Goal: Task Accomplishment & Management: Complete application form

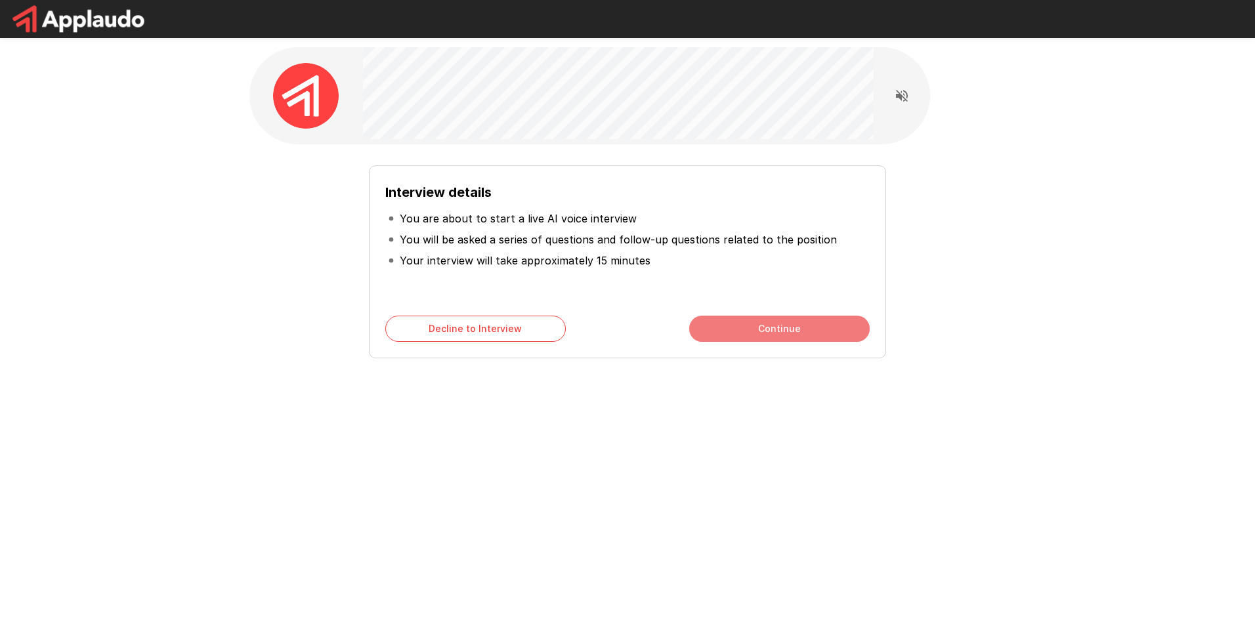
click at [754, 332] on button "Continue" at bounding box center [779, 329] width 180 height 26
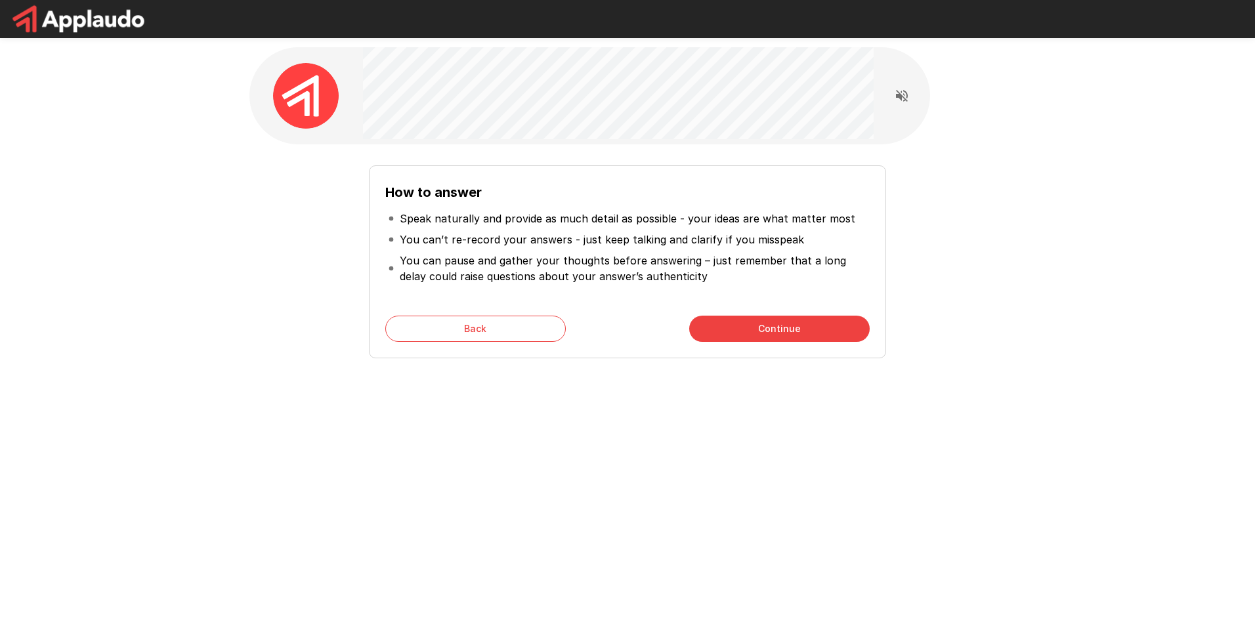
click at [754, 332] on button "Continue" at bounding box center [779, 329] width 180 height 26
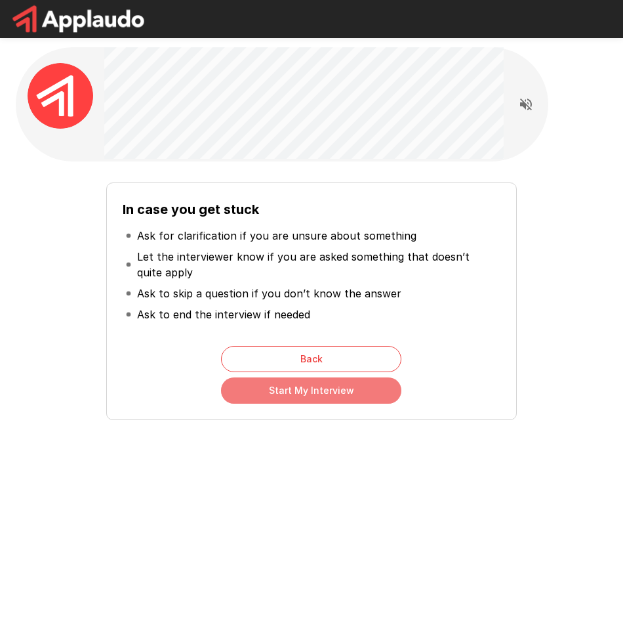
click at [352, 396] on button "Start My Interview" at bounding box center [311, 390] width 180 height 26
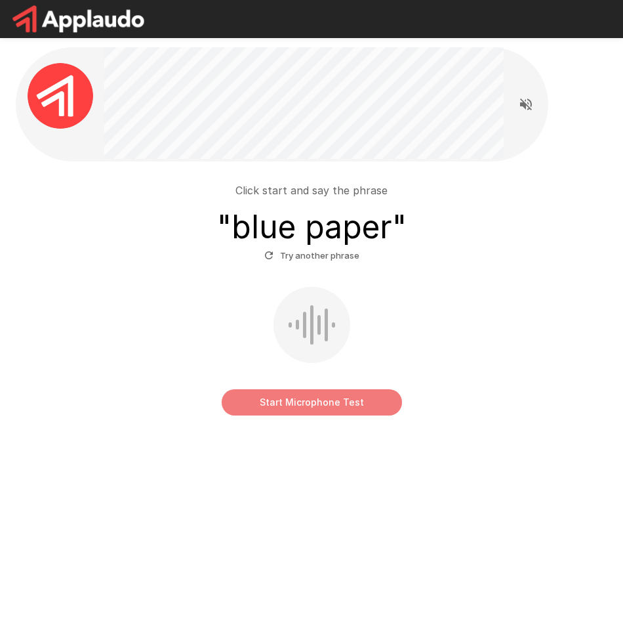
click at [348, 409] on button "Start Microphone Test" at bounding box center [312, 402] width 180 height 26
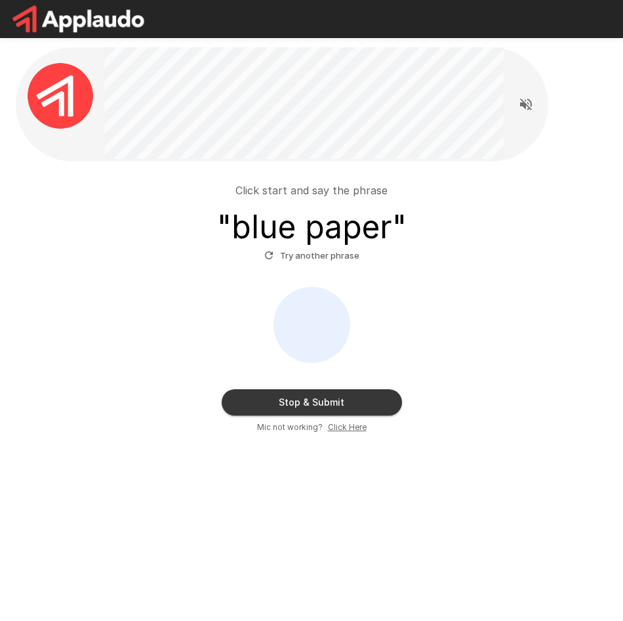
click at [348, 409] on button "Stop & Submit" at bounding box center [312, 402] width 180 height 26
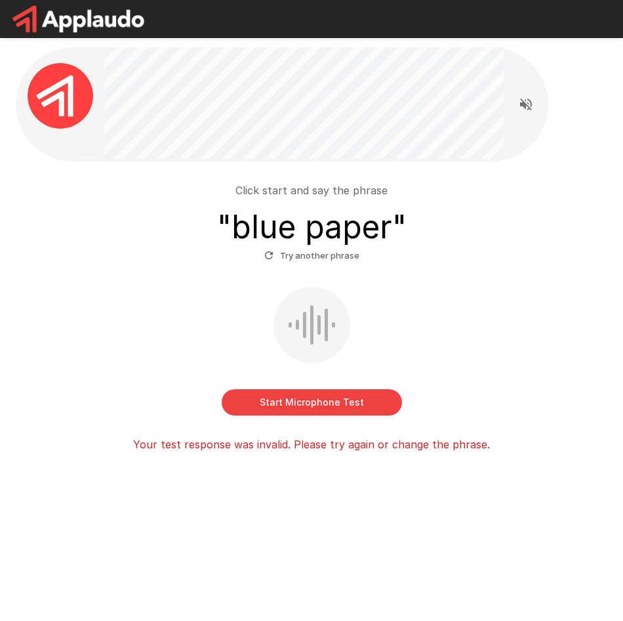
click at [369, 399] on button "Start Microphone Test" at bounding box center [312, 402] width 180 height 26
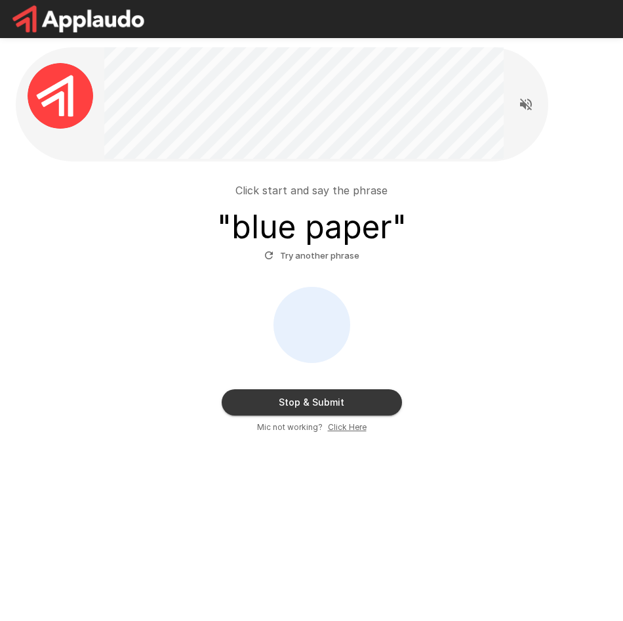
click at [369, 399] on button "Stop & Submit" at bounding box center [312, 402] width 180 height 26
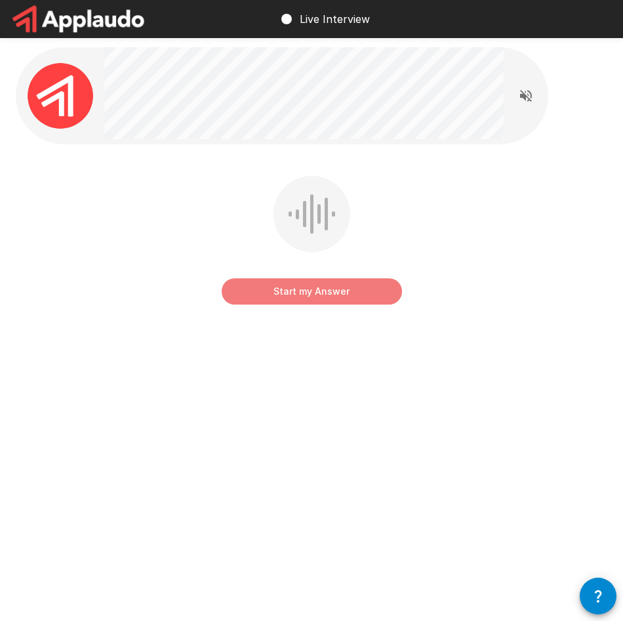
click at [379, 293] on button "Start my Answer" at bounding box center [312, 291] width 180 height 26
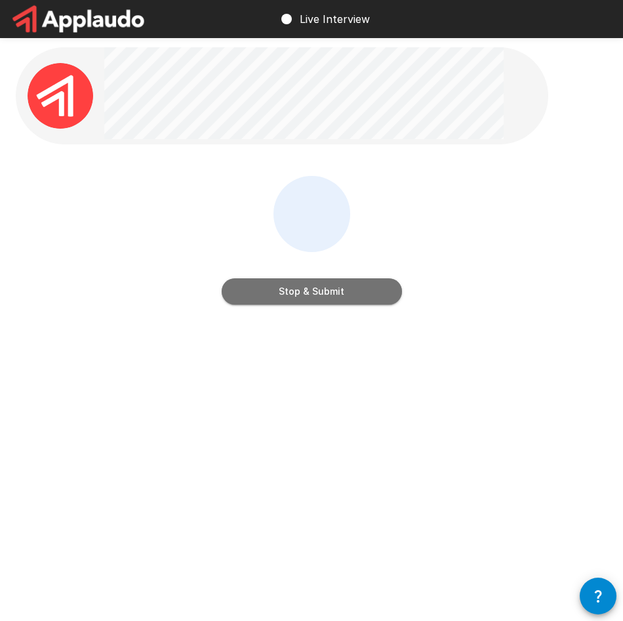
click at [379, 293] on button "Stop & Submit" at bounding box center [312, 291] width 180 height 26
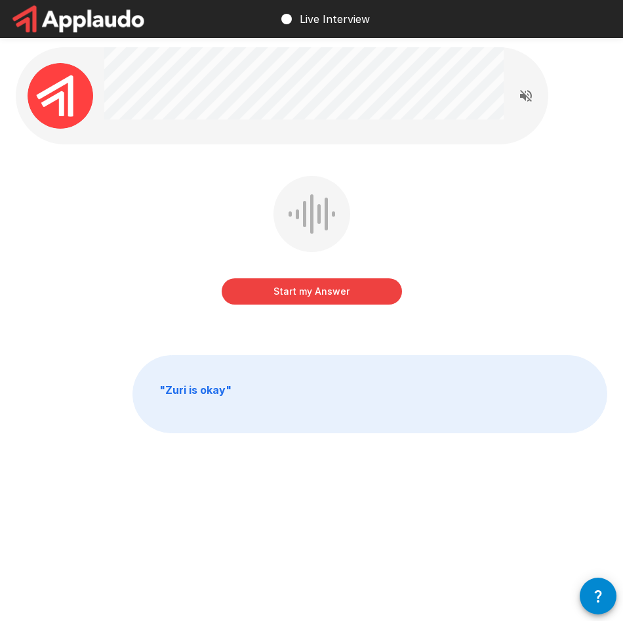
click at [379, 293] on button "Start my Answer" at bounding box center [312, 291] width 180 height 26
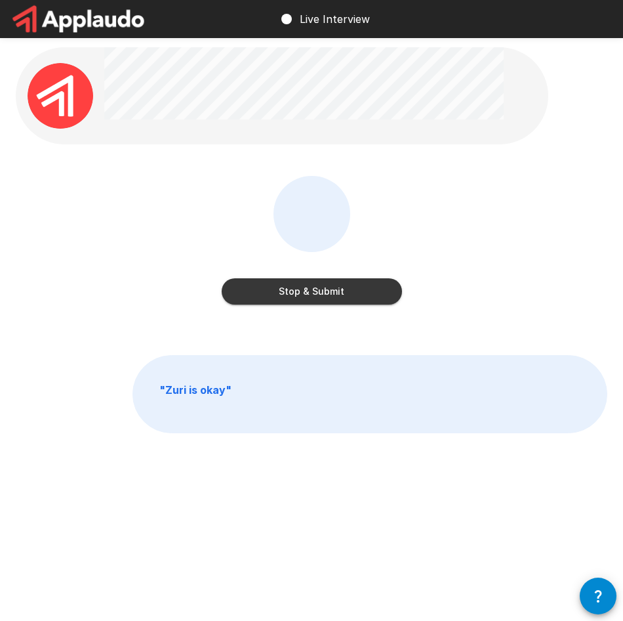
click at [378, 293] on button "Stop & Submit" at bounding box center [312, 291] width 180 height 26
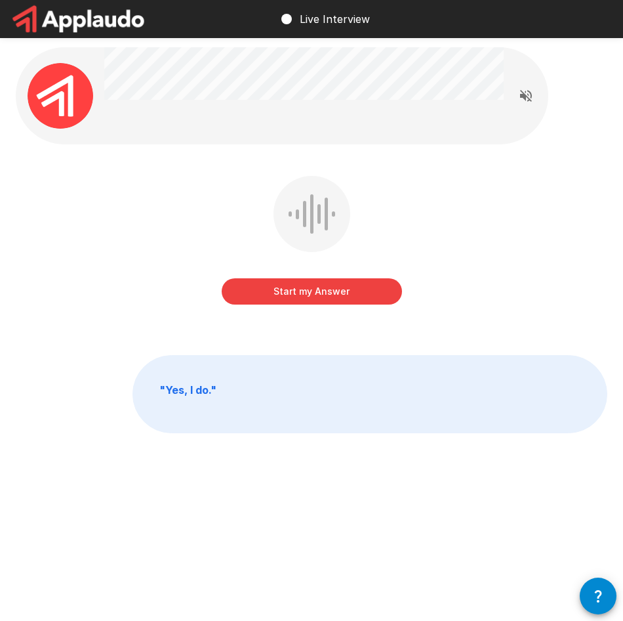
click at [378, 293] on button "Start my Answer" at bounding box center [312, 291] width 180 height 26
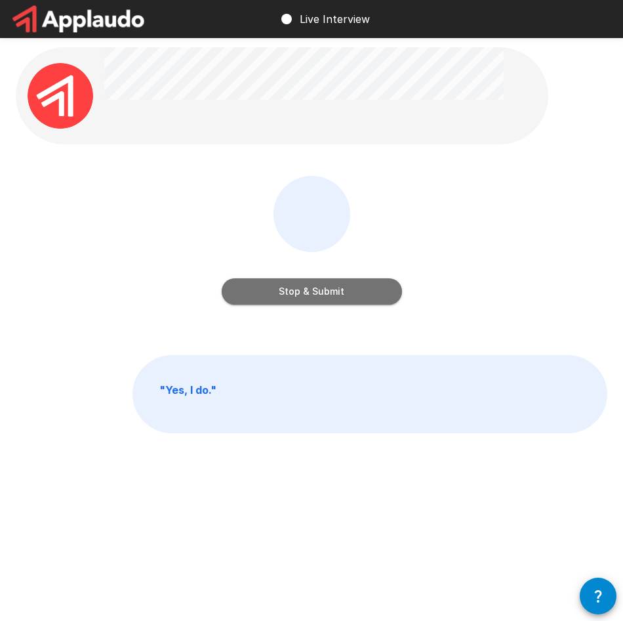
click at [378, 293] on button "Stop & Submit" at bounding box center [312, 291] width 180 height 26
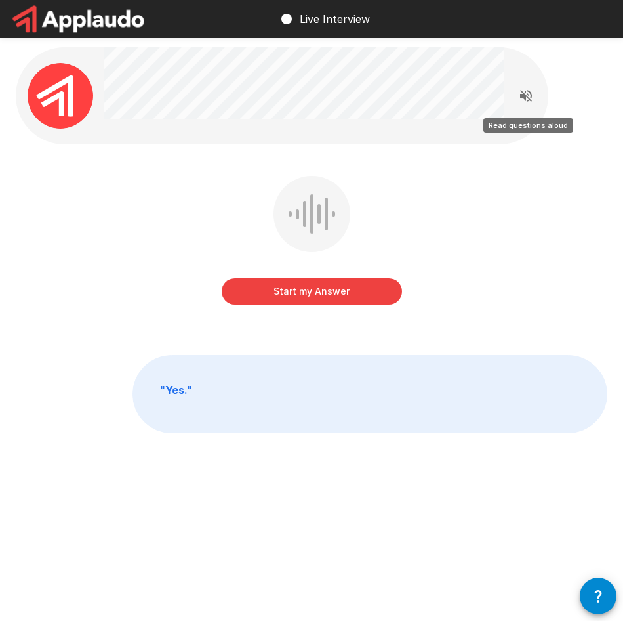
click at [522, 92] on icon "Read questions aloud" at bounding box center [526, 96] width 12 height 12
click at [291, 295] on button "Start my Answer" at bounding box center [312, 291] width 180 height 26
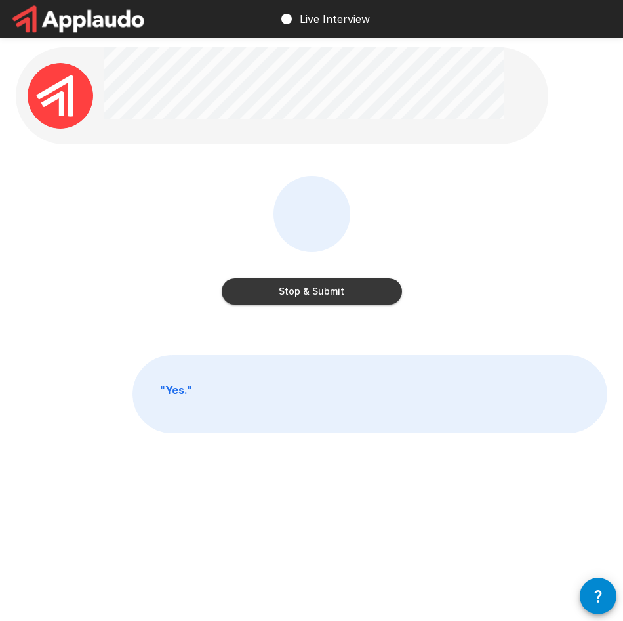
click at [291, 295] on button "Stop & Submit" at bounding box center [312, 291] width 180 height 26
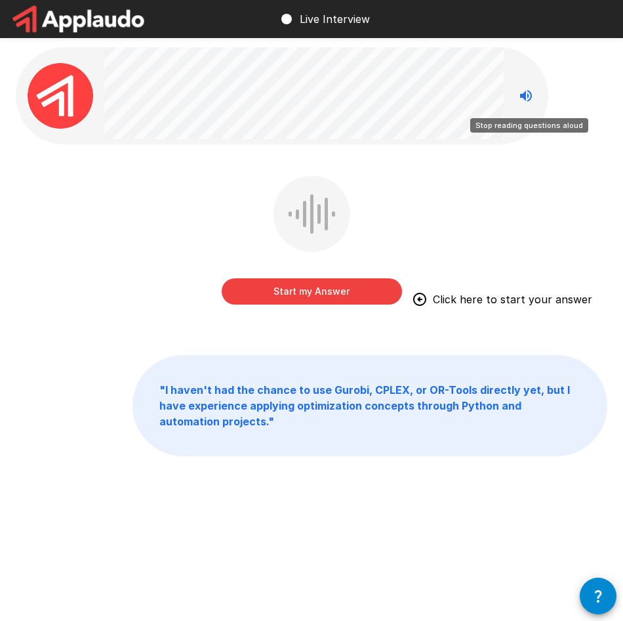
click at [524, 98] on icon "Stop reading questions aloud" at bounding box center [526, 96] width 12 height 12
click at [524, 98] on icon "Read questions aloud" at bounding box center [526, 96] width 12 height 12
click at [524, 98] on icon "Stop reading questions aloud" at bounding box center [526, 96] width 12 height 12
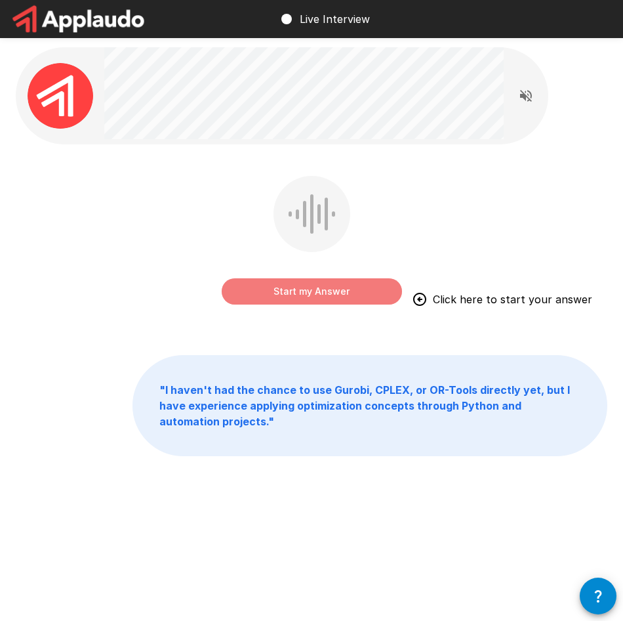
click at [332, 291] on button "Start my Answer" at bounding box center [312, 291] width 180 height 26
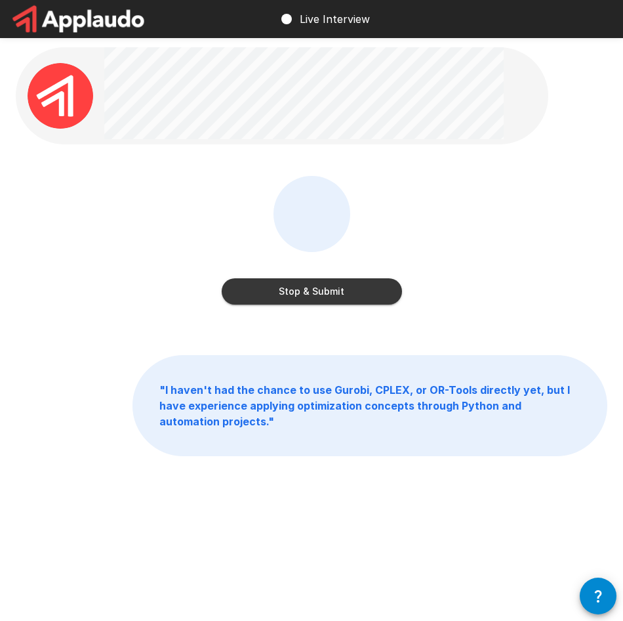
click at [332, 291] on button "Stop & Submit" at bounding box center [312, 291] width 180 height 26
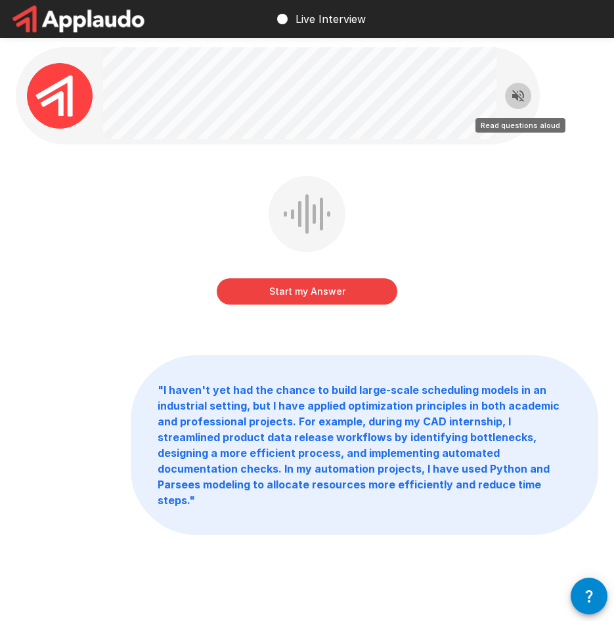
click at [511, 94] on icon "Read questions aloud" at bounding box center [518, 96] width 16 height 16
click at [511, 94] on icon "Stop reading questions aloud" at bounding box center [518, 96] width 16 height 16
click at [511, 94] on icon "Read questions aloud" at bounding box center [518, 96] width 16 height 16
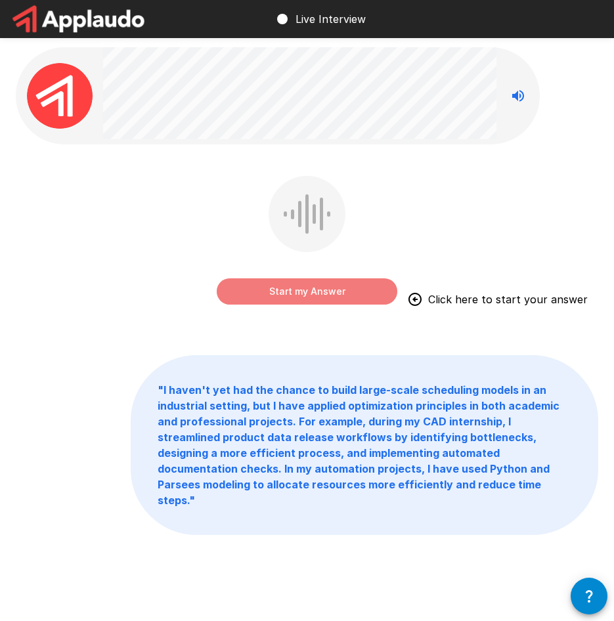
click at [318, 297] on button "Start my Answer" at bounding box center [307, 291] width 180 height 26
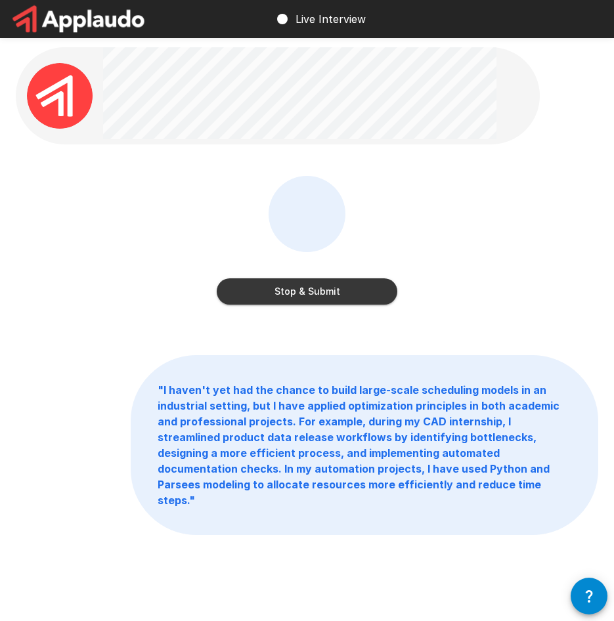
click at [322, 297] on button "Stop & Submit" at bounding box center [307, 291] width 180 height 26
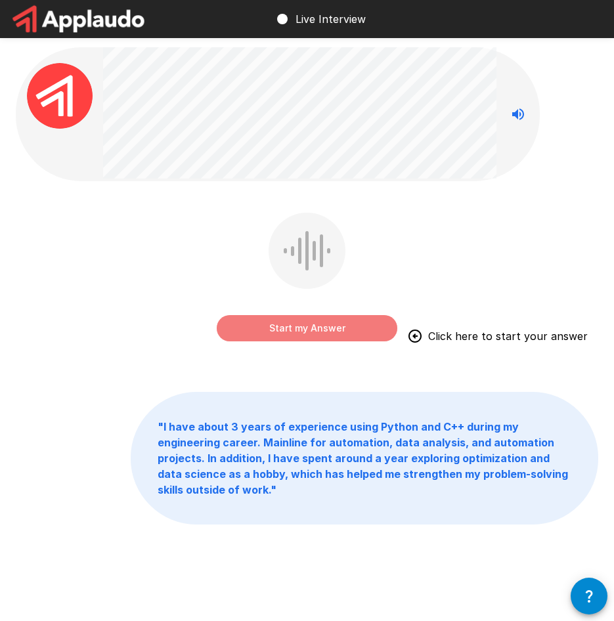
click at [267, 329] on button "Start my Answer" at bounding box center [307, 328] width 180 height 26
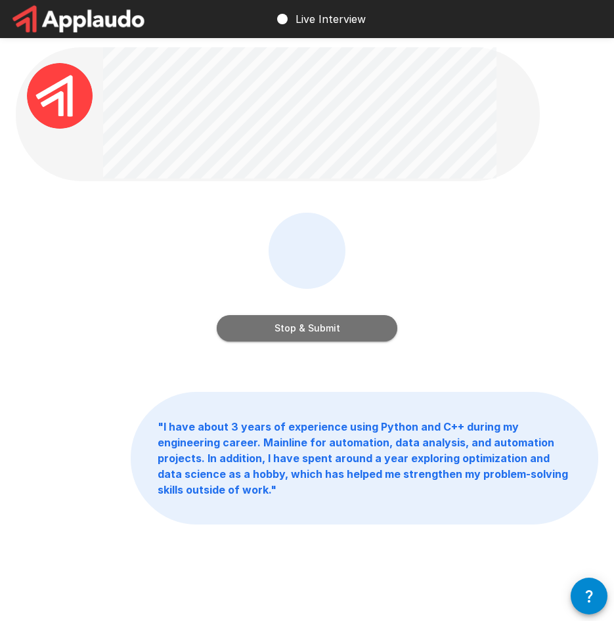
click at [267, 329] on button "Stop & Submit" at bounding box center [307, 328] width 180 height 26
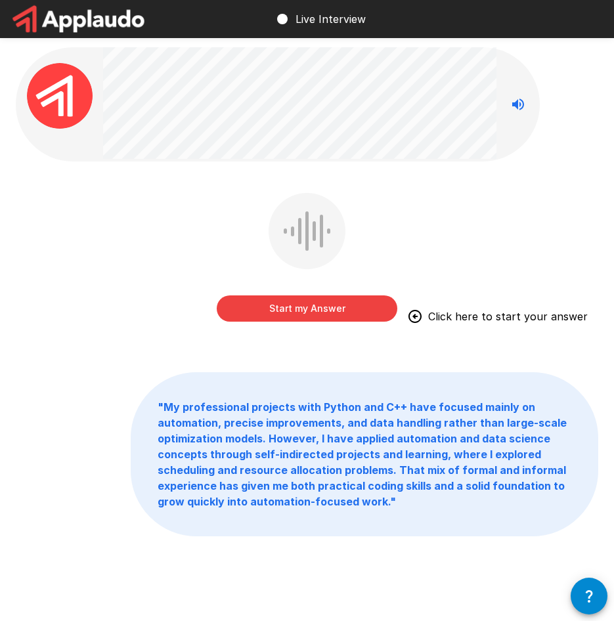
click at [270, 311] on button "Start my Answer" at bounding box center [307, 308] width 180 height 26
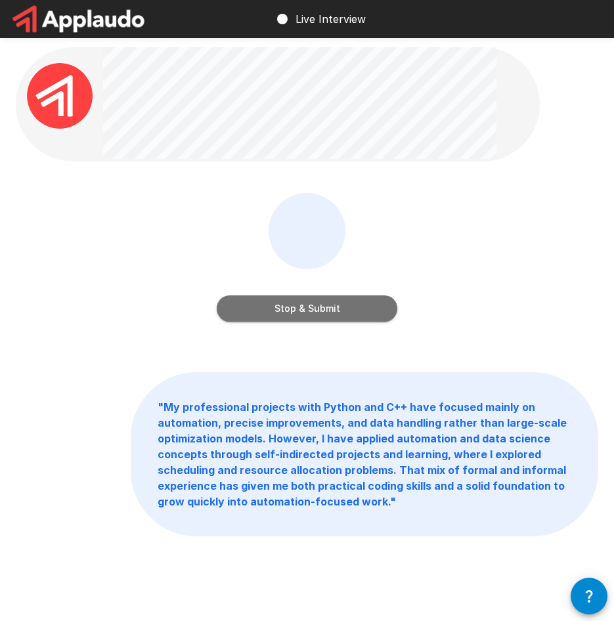
click at [283, 314] on button "Stop & Submit" at bounding box center [307, 308] width 180 height 26
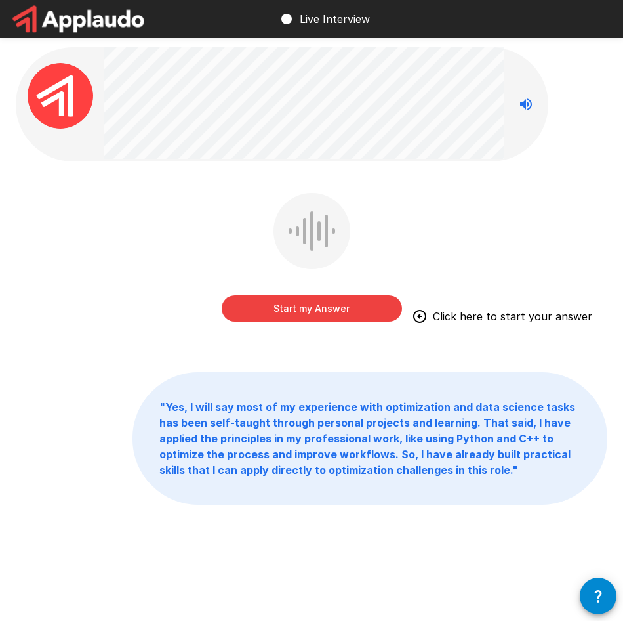
click at [308, 305] on button "Start my Answer" at bounding box center [312, 308] width 180 height 26
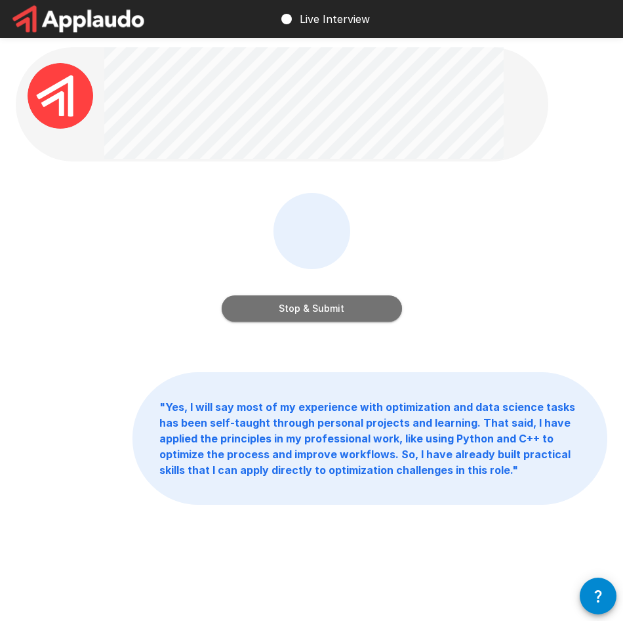
click at [308, 304] on button "Stop & Submit" at bounding box center [312, 308] width 180 height 26
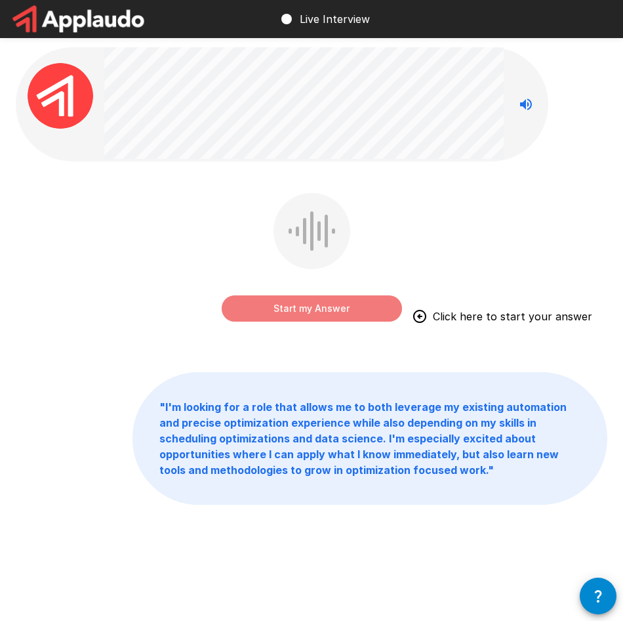
click at [308, 304] on button "Start my Answer" at bounding box center [312, 308] width 180 height 26
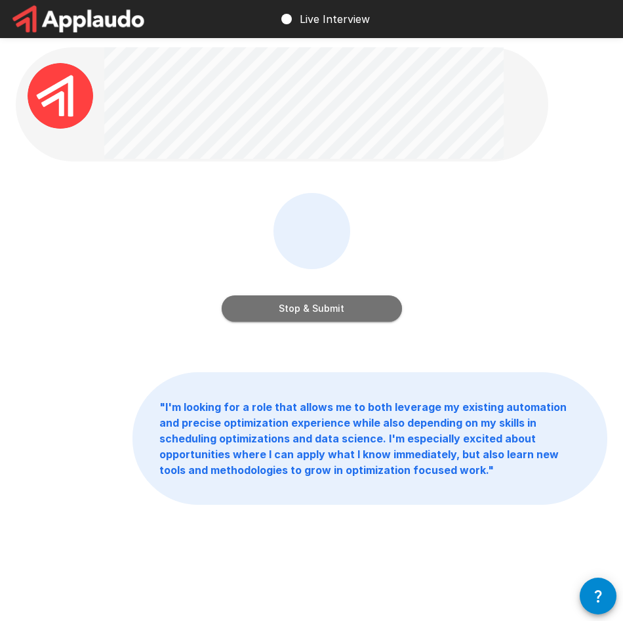
click at [308, 304] on button "Stop & Submit" at bounding box center [312, 308] width 180 height 26
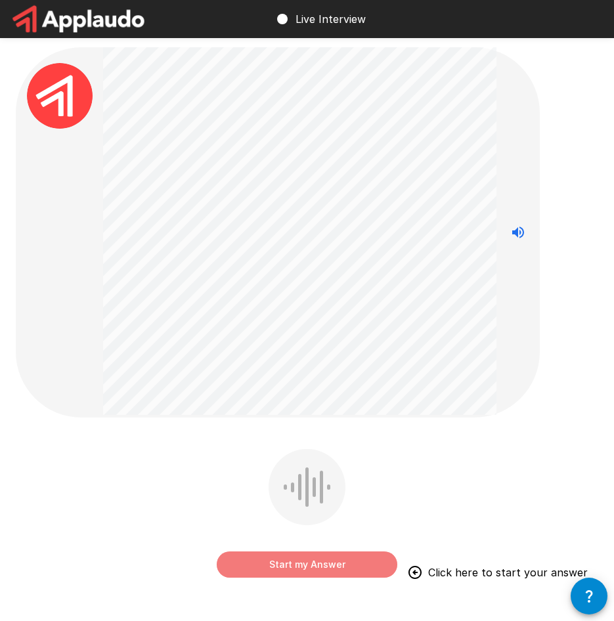
click at [324, 566] on button "Start my Answer" at bounding box center [307, 564] width 180 height 26
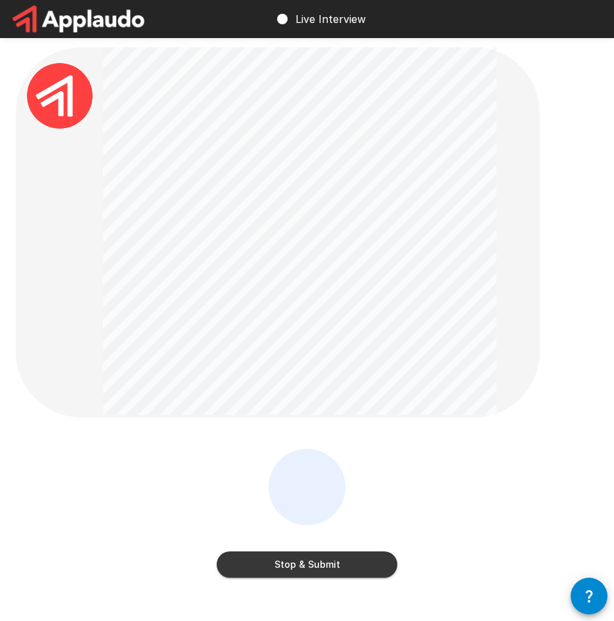
click at [324, 566] on button "Stop & Submit" at bounding box center [307, 564] width 180 height 26
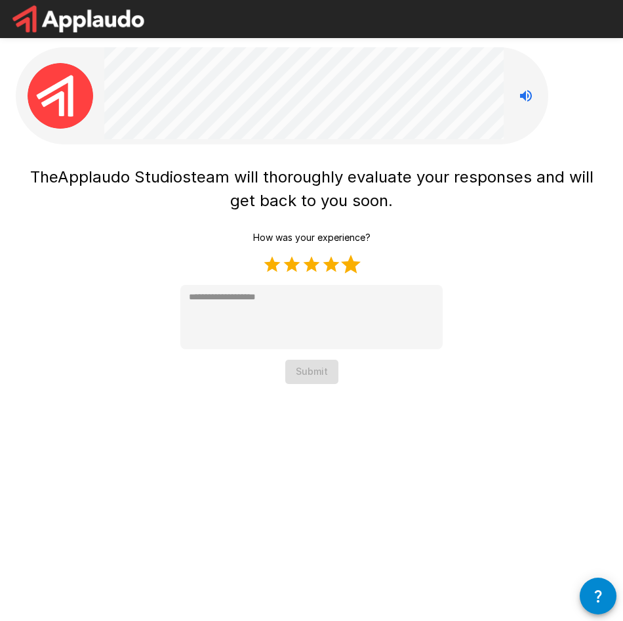
click at [352, 272] on label "5 Stars" at bounding box center [351, 265] width 20 height 20
type textarea "*"
click at [317, 374] on button "Submit" at bounding box center [311, 372] width 53 height 24
